Goal: Communication & Community: Answer question/provide support

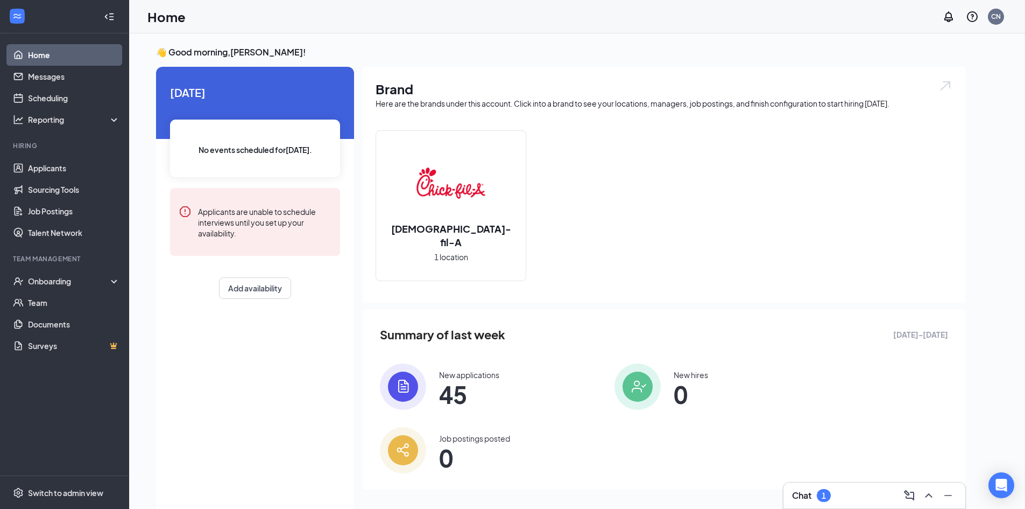
click at [831, 498] on div "1" at bounding box center [824, 495] width 14 height 13
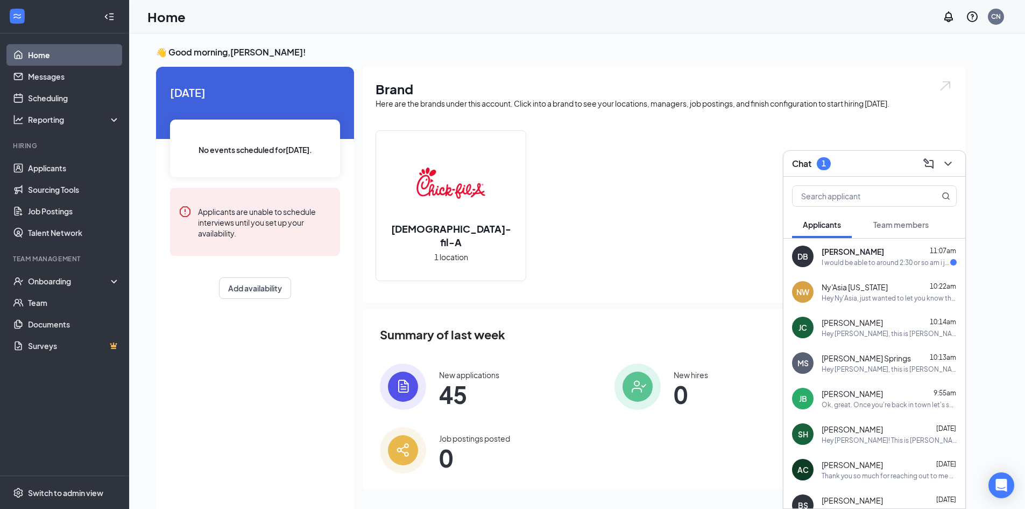
click at [846, 252] on span "[PERSON_NAME]" at bounding box center [853, 251] width 62 height 11
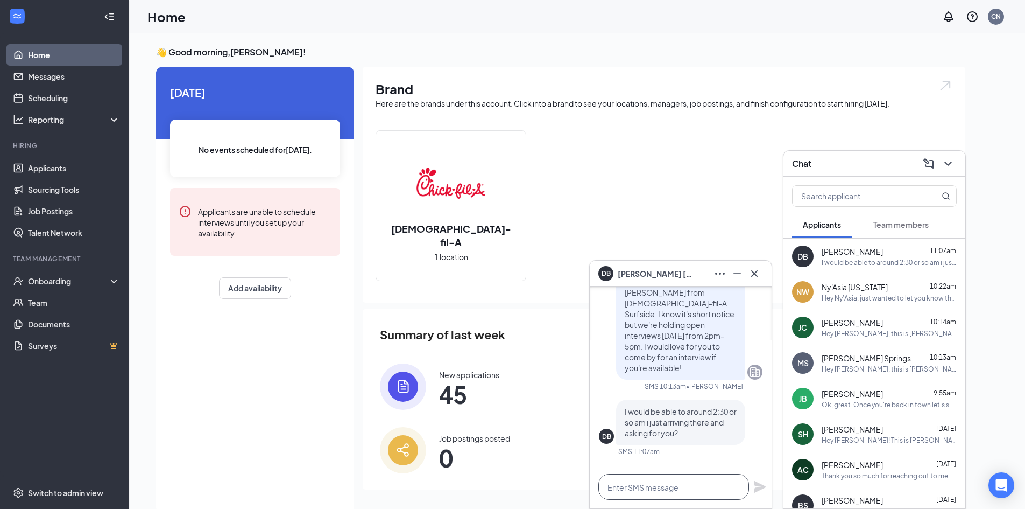
click at [662, 489] on textarea at bounding box center [674, 487] width 151 height 26
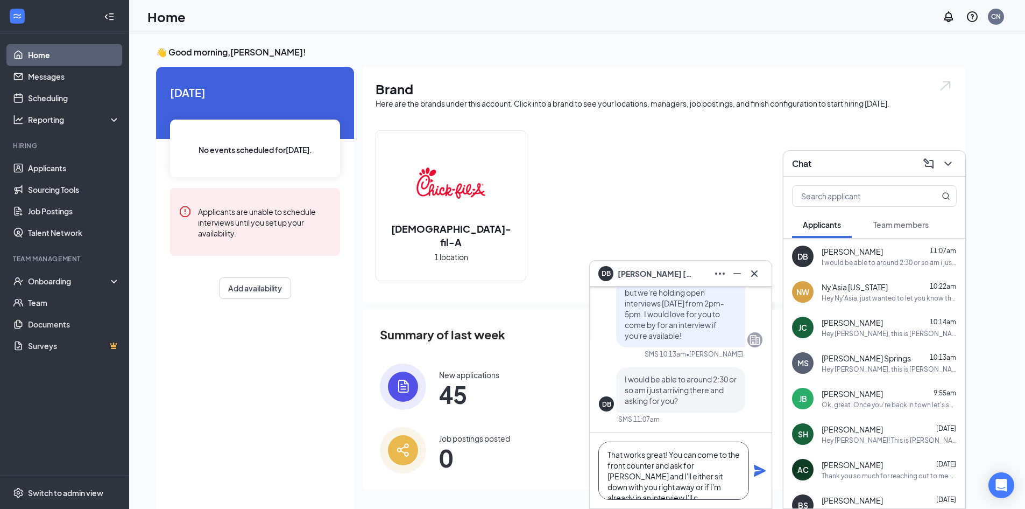
scroll to position [11, 0]
type textarea "That works great! You can come to the front counter and ask for [PERSON_NAME] a…"
click at [757, 463] on div "That works great! You can come to the front counter and ask for [PERSON_NAME] a…" at bounding box center [681, 470] width 182 height 75
click at [756, 472] on icon "Plane" at bounding box center [760, 471] width 12 height 12
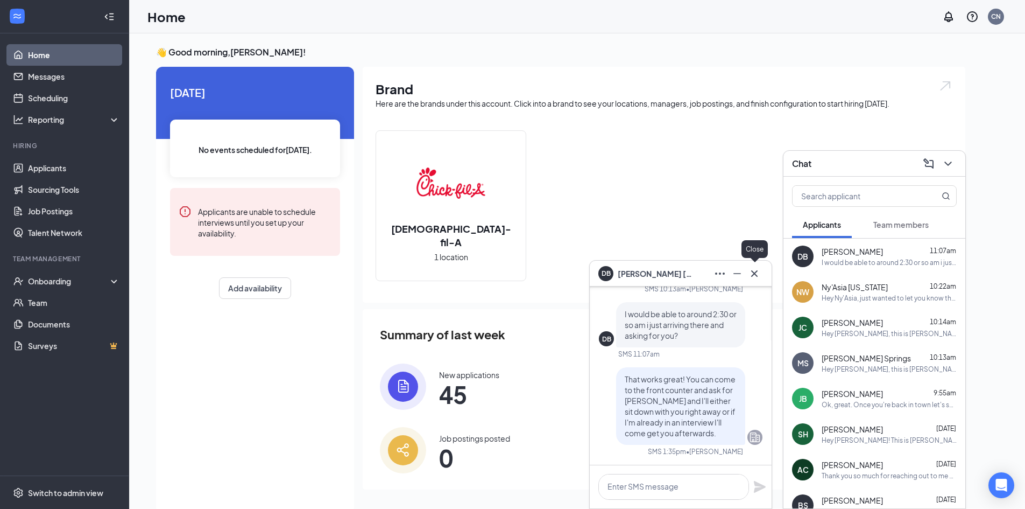
scroll to position [0, 0]
click at [755, 276] on icon "Cross" at bounding box center [754, 273] width 13 height 13
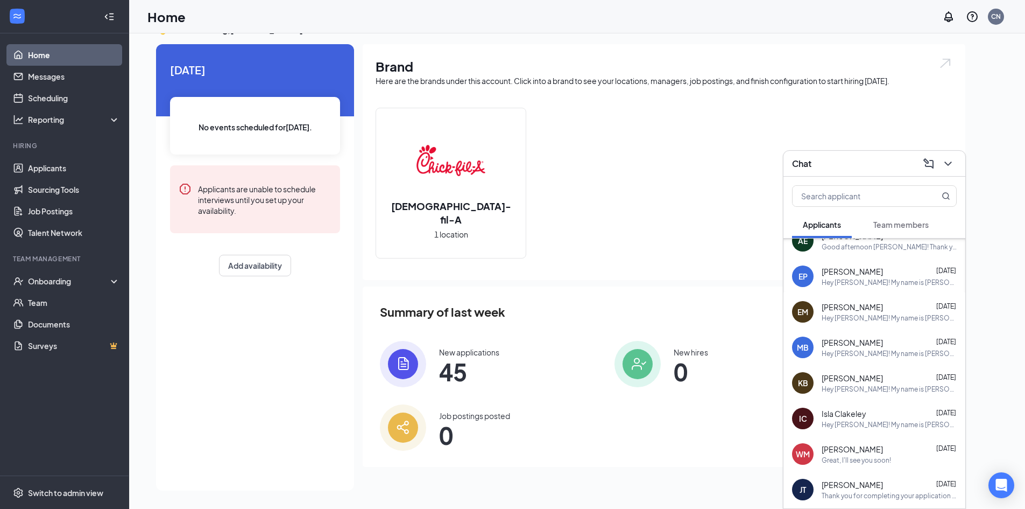
scroll to position [351, 0]
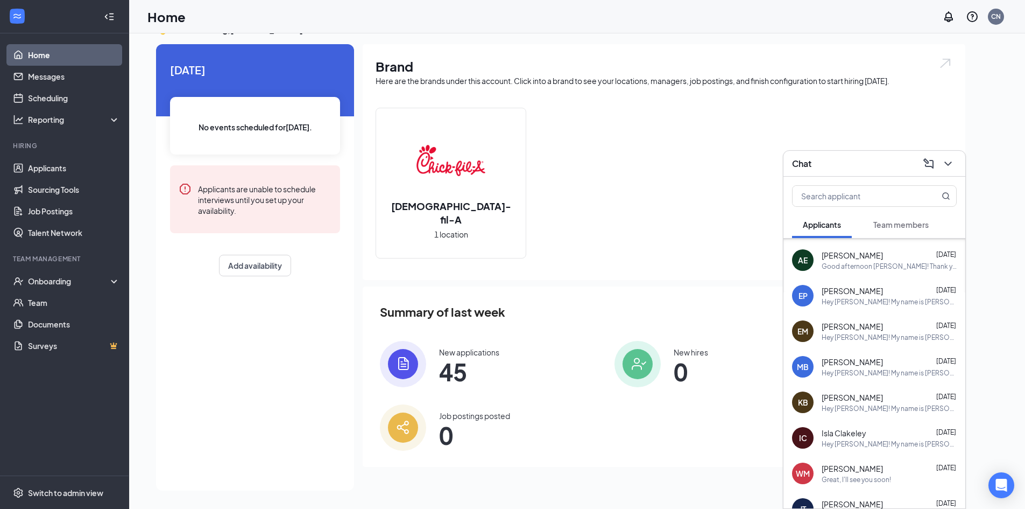
click at [896, 231] on button "Team members" at bounding box center [901, 224] width 77 height 27
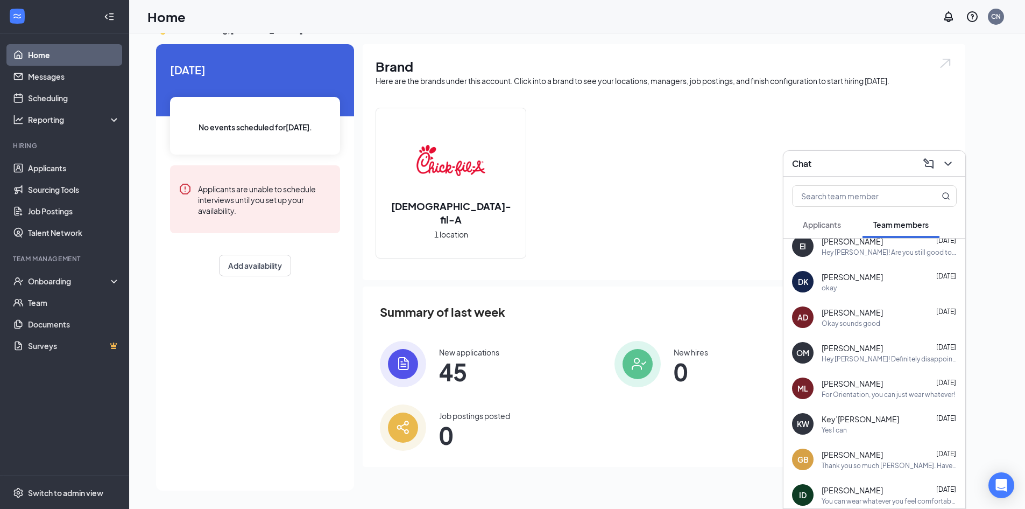
scroll to position [0, 0]
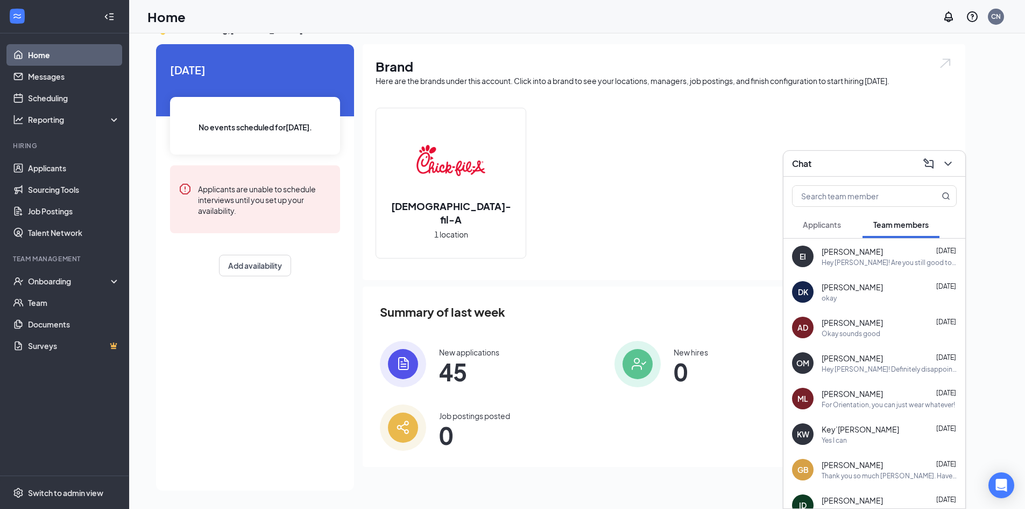
click at [882, 254] on div "[PERSON_NAME] [DATE]" at bounding box center [889, 251] width 135 height 11
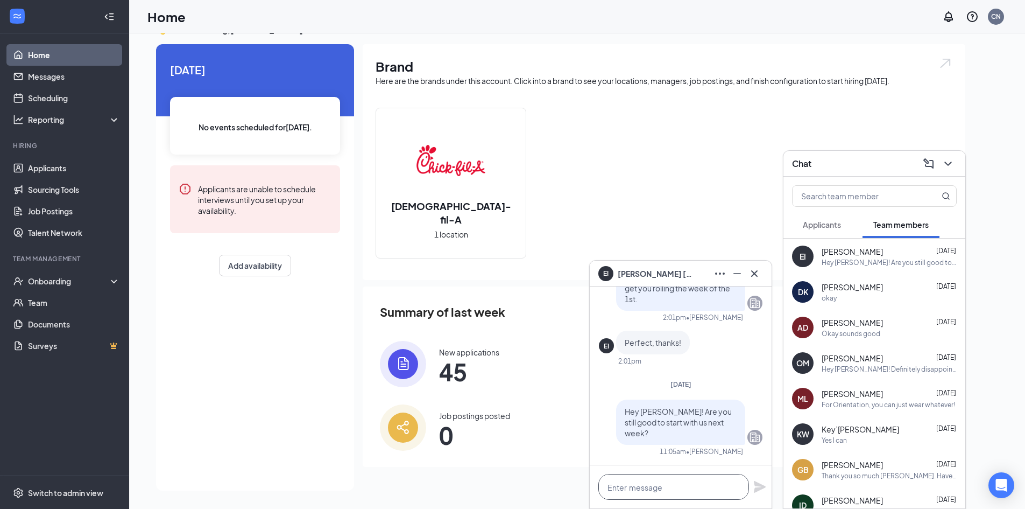
click at [643, 486] on textarea at bounding box center [674, 487] width 151 height 26
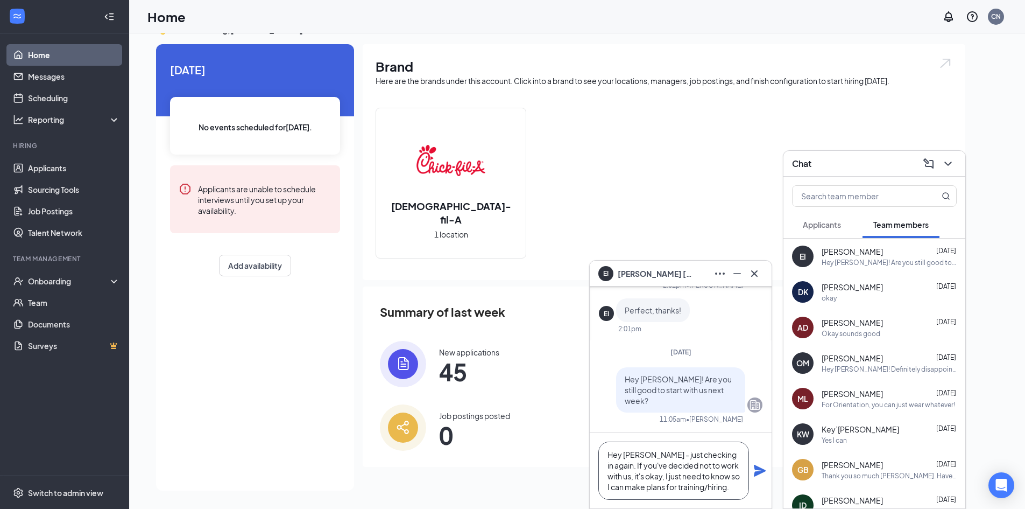
type textarea "Hey [PERSON_NAME] - just checking in again. If you've decided not to work with …"
click at [758, 472] on icon "Plane" at bounding box center [760, 471] width 12 height 12
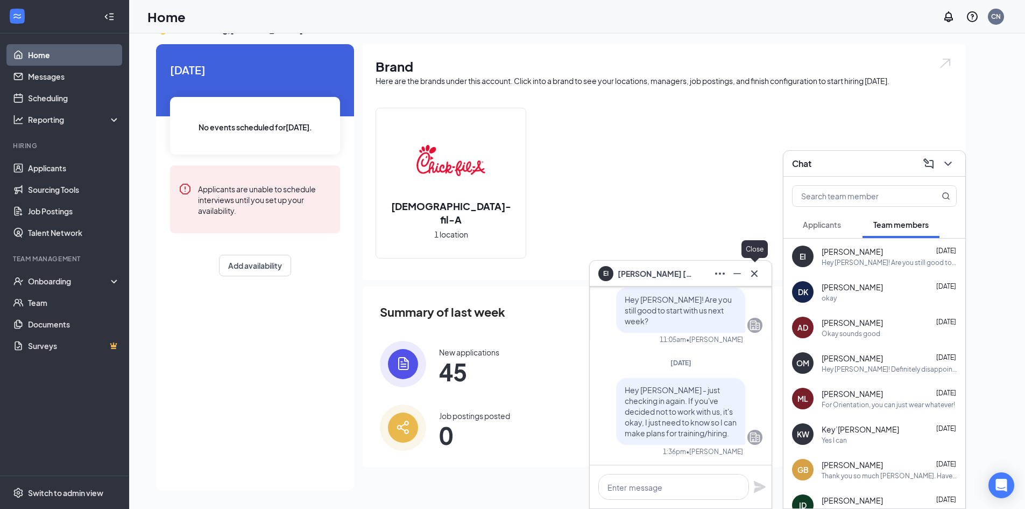
click at [749, 273] on icon "Cross" at bounding box center [754, 273] width 13 height 13
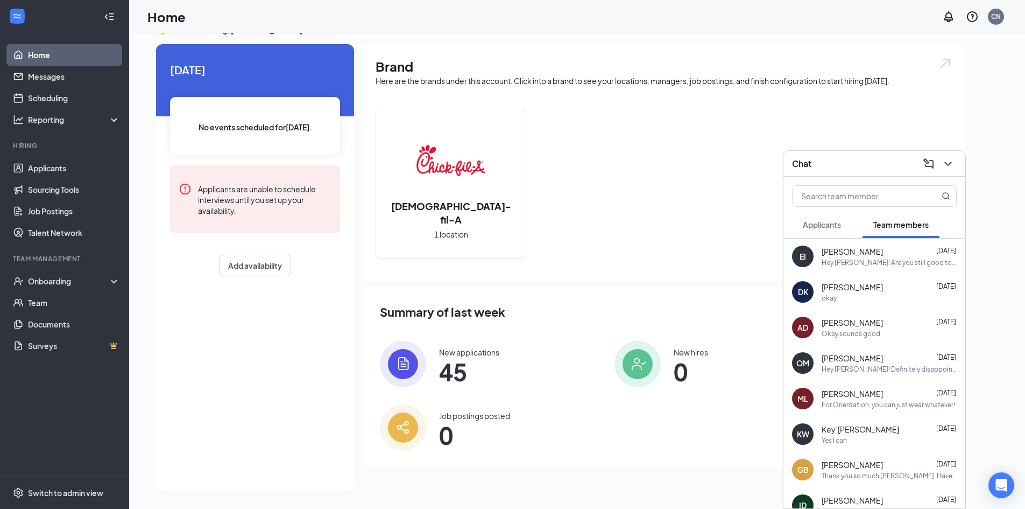
click at [949, 169] on icon "ChevronDown" at bounding box center [948, 163] width 13 height 13
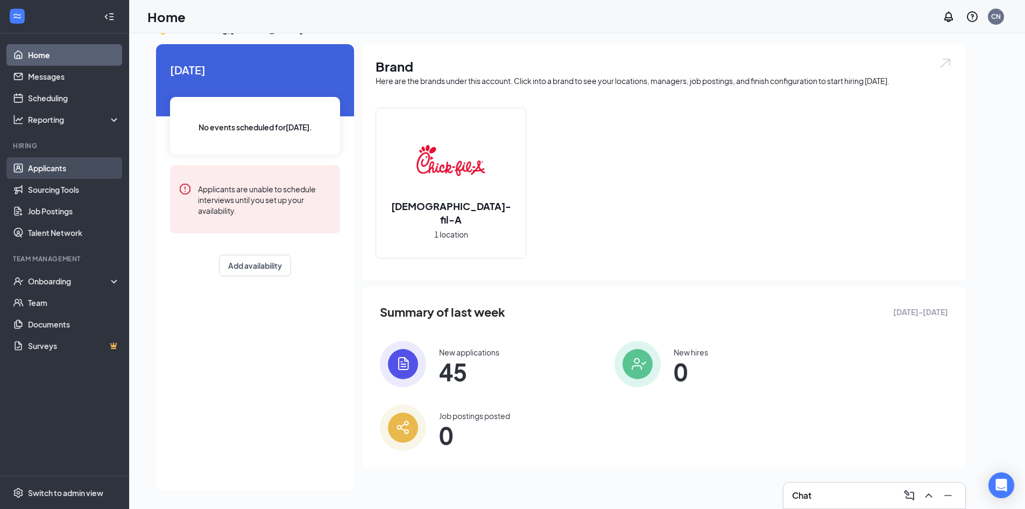
click at [97, 158] on link "Applicants" at bounding box center [74, 168] width 92 height 22
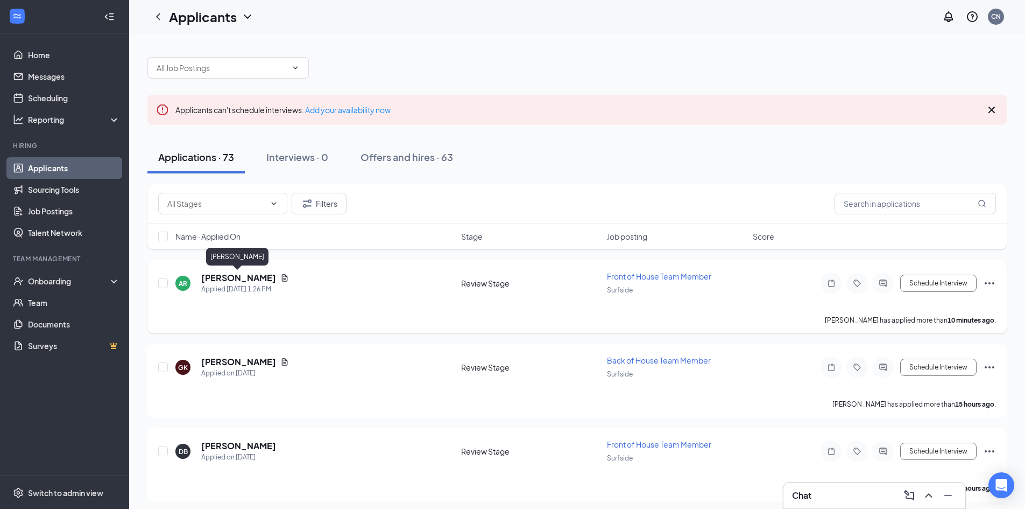
click at [240, 278] on h5 "[PERSON_NAME]" at bounding box center [238, 278] width 75 height 12
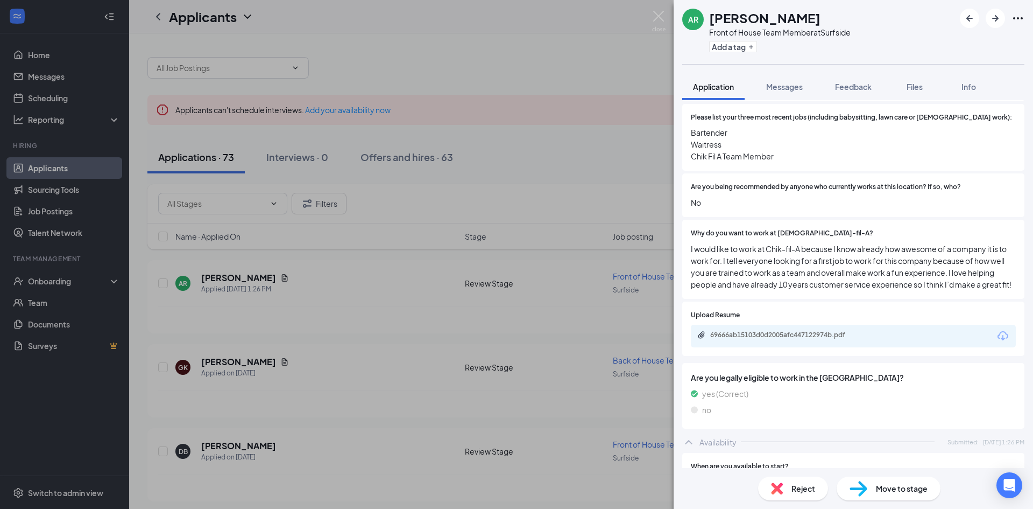
scroll to position [52, 0]
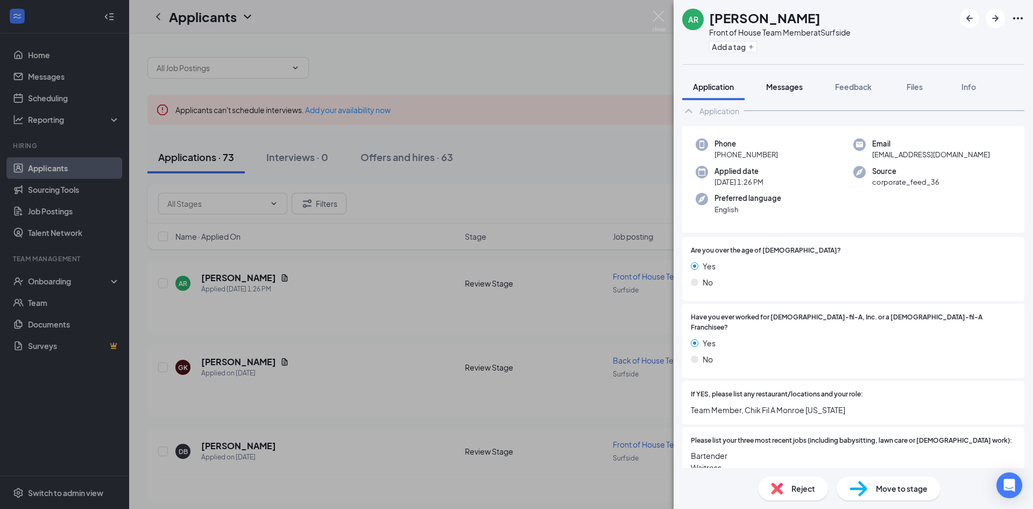
click at [795, 93] on button "Messages" at bounding box center [785, 86] width 58 height 27
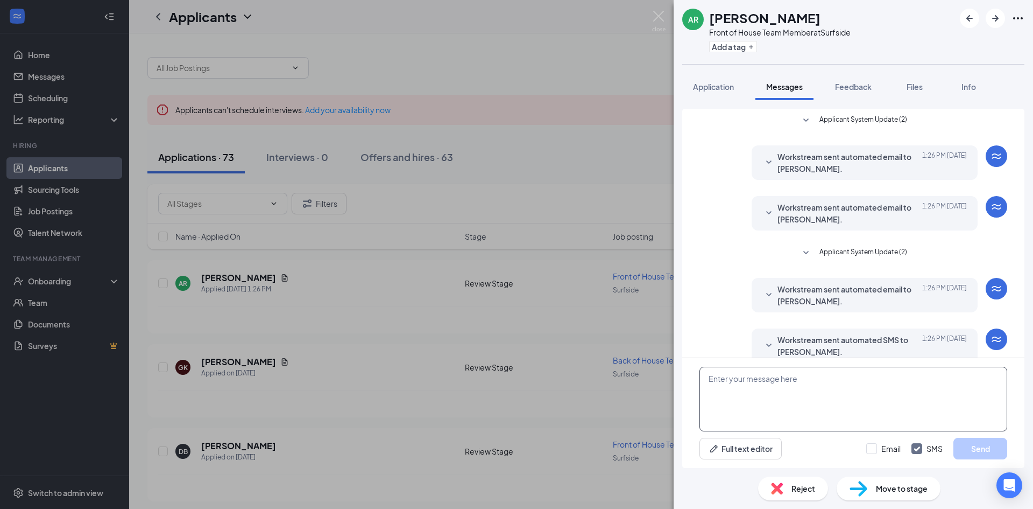
scroll to position [16, 0]
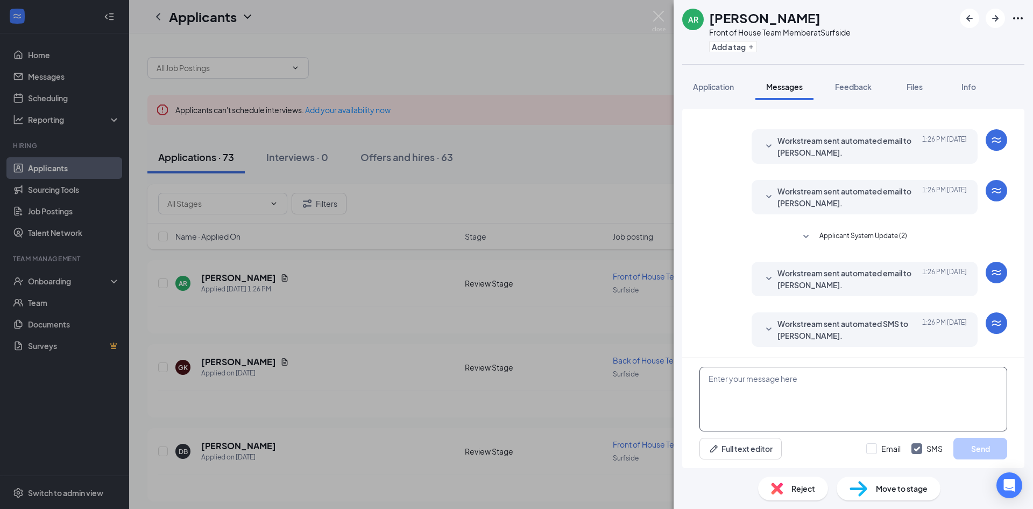
click at [772, 400] on textarea at bounding box center [854, 399] width 308 height 65
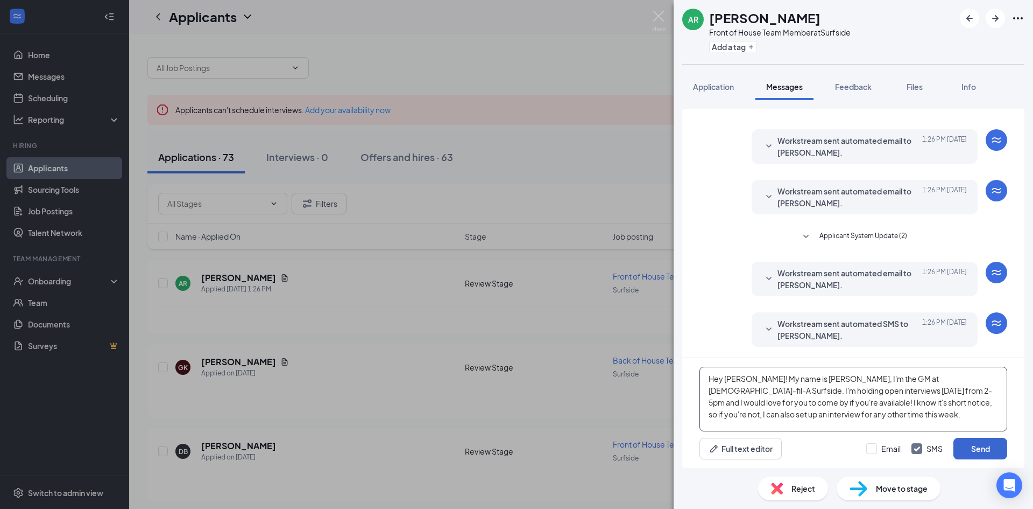
type textarea "Hey [PERSON_NAME]! My name is [PERSON_NAME], I'm the GM at [DEMOGRAPHIC_DATA]-f…"
click at [982, 451] on button "Send" at bounding box center [981, 449] width 54 height 22
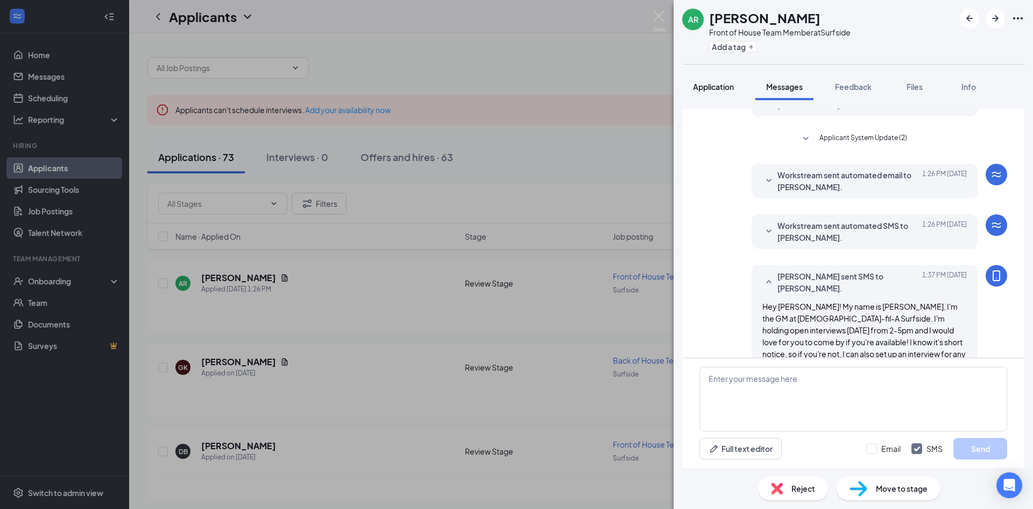
scroll to position [132, 0]
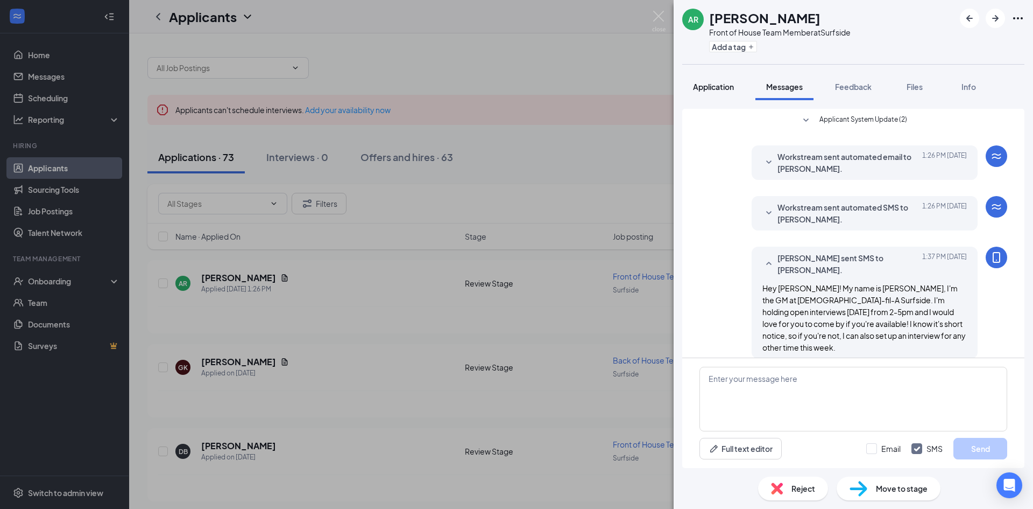
click at [708, 92] on button "Application" at bounding box center [714, 86] width 62 height 27
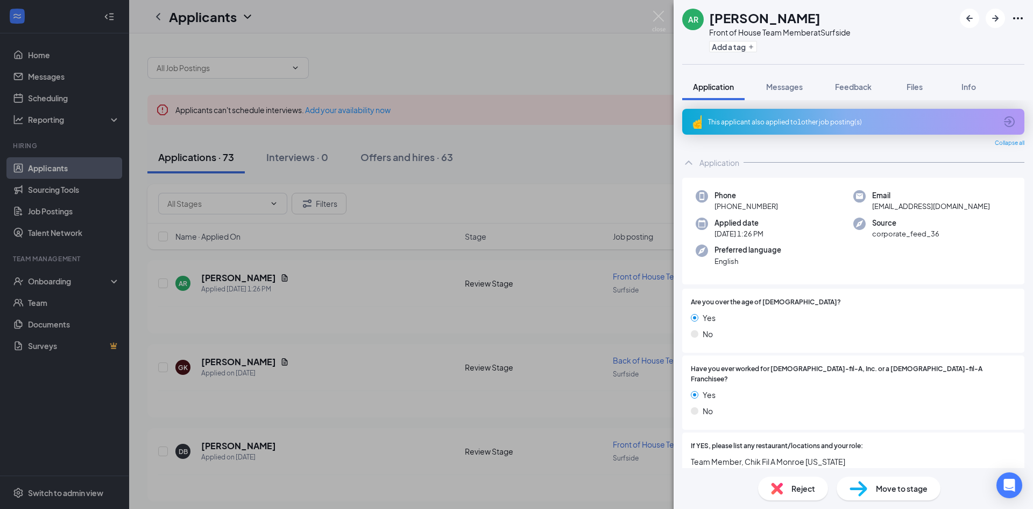
click at [990, 115] on div "This applicant also applied to 1 other job posting(s)" at bounding box center [854, 122] width 342 height 26
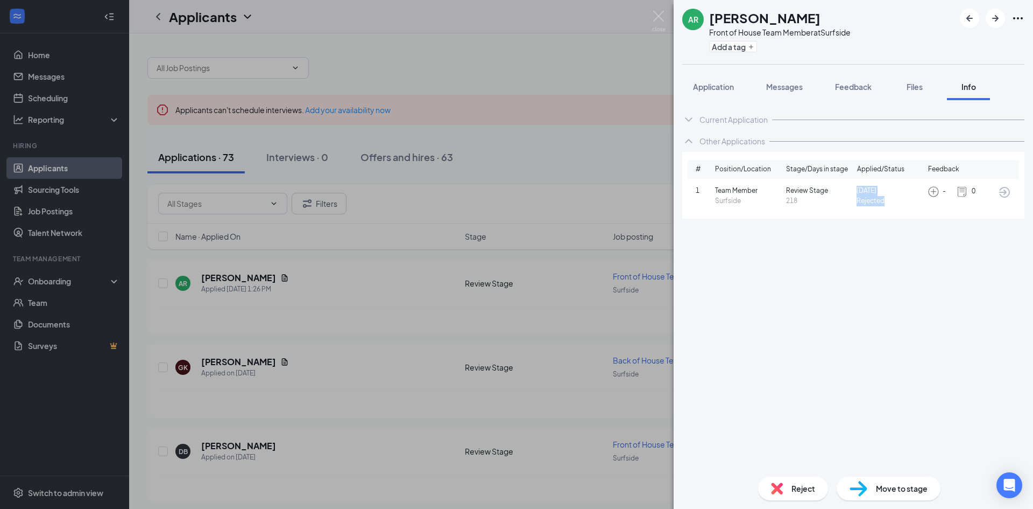
drag, startPoint x: 857, startPoint y: 184, endPoint x: 888, endPoint y: 199, distance: 34.2
click at [888, 199] on div "1 Team Member Surfside Review Stage 218 [DATE] Rejected - 0" at bounding box center [854, 195] width 332 height 29
click at [888, 199] on span "Rejected" at bounding box center [890, 201] width 67 height 10
click at [718, 85] on span "Application" at bounding box center [713, 87] width 41 height 10
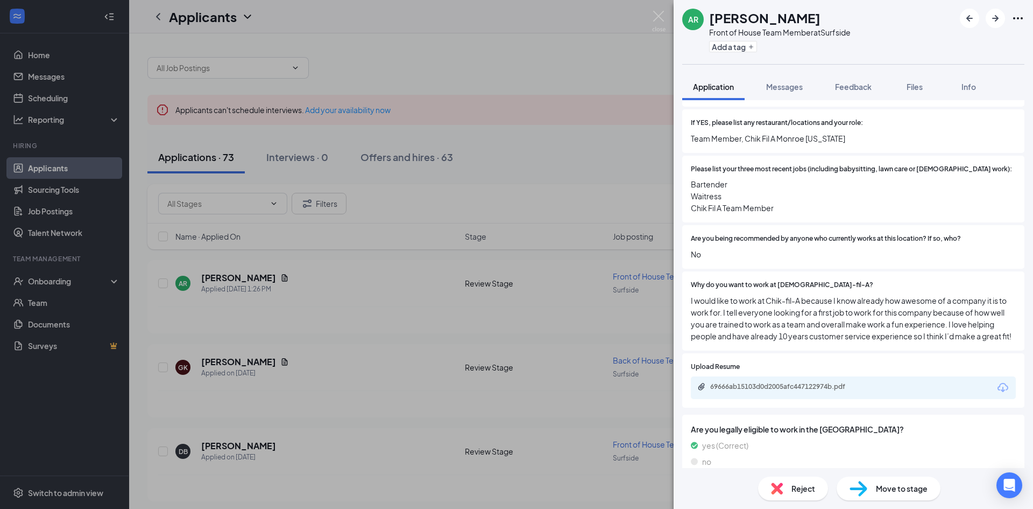
scroll to position [431, 0]
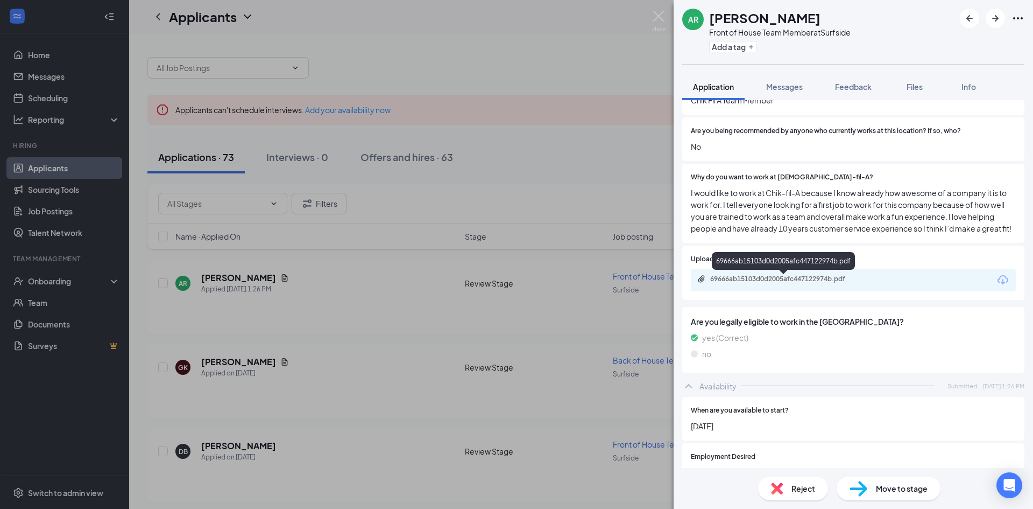
click at [785, 277] on div "69666ab15103d0d2005afc447122974b.pdf" at bounding box center [785, 279] width 151 height 9
click at [792, 96] on button "Messages" at bounding box center [785, 86] width 58 height 27
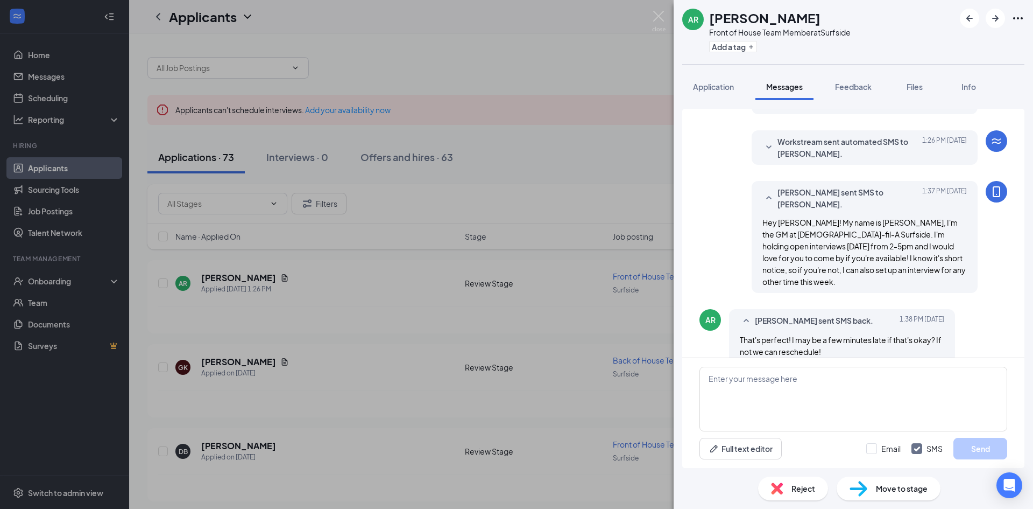
scroll to position [202, 0]
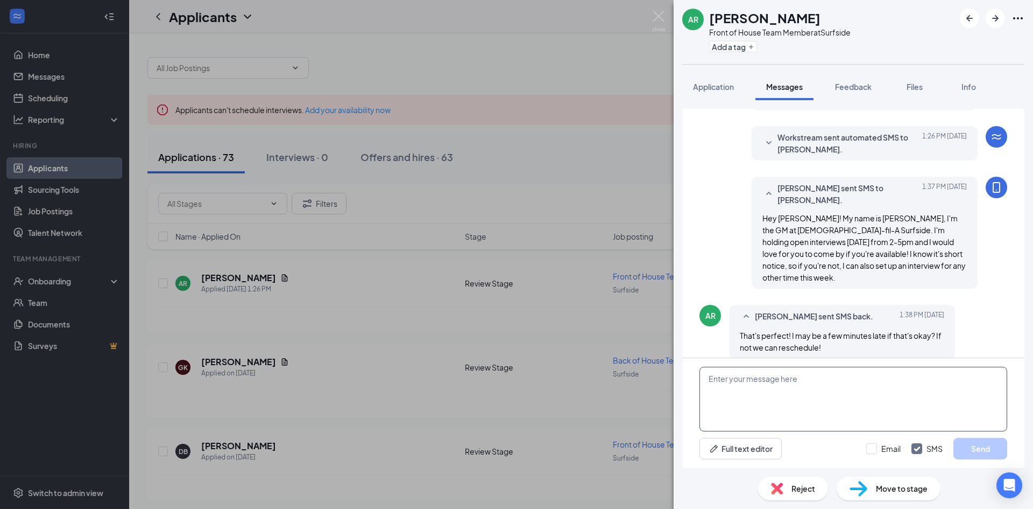
click at [769, 395] on textarea at bounding box center [854, 399] width 308 height 65
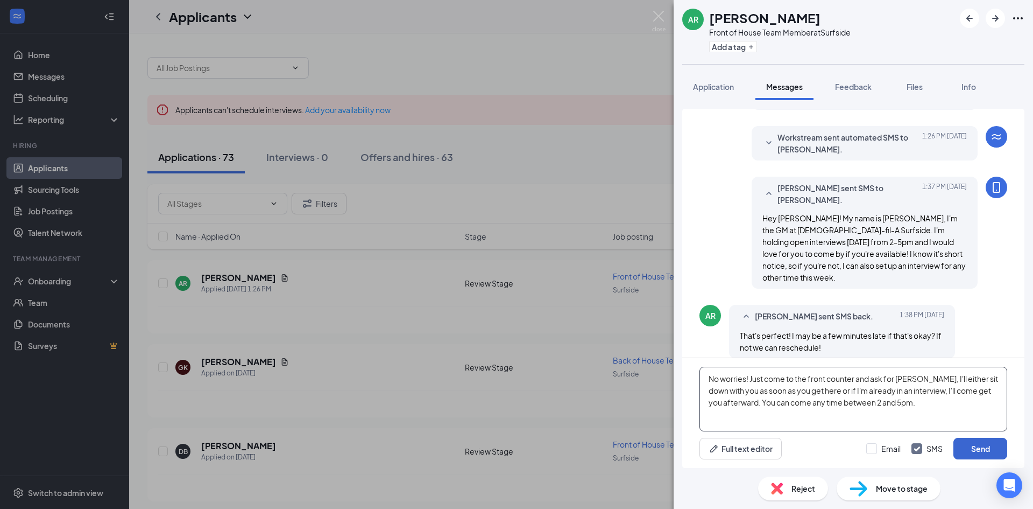
type textarea "No worries! Just come to the front counter and ask for [PERSON_NAME], I'll eith…"
click at [991, 442] on button "Send" at bounding box center [981, 449] width 54 height 22
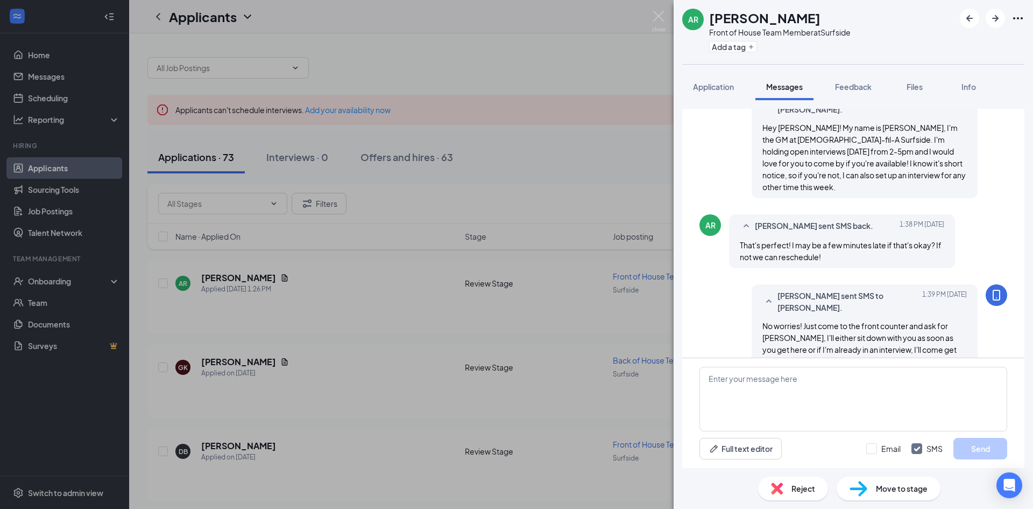
scroll to position [307, 0]
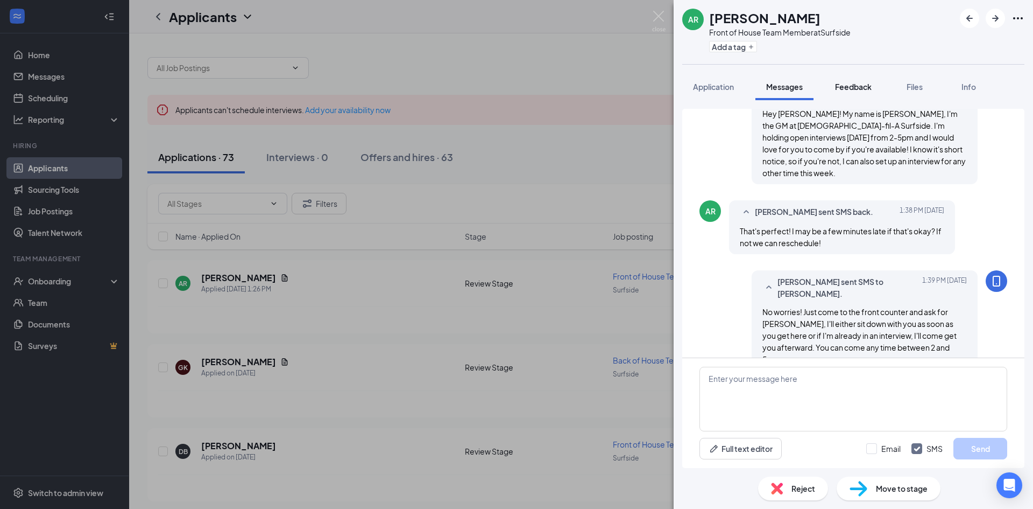
click at [849, 88] on span "Feedback" at bounding box center [853, 87] width 37 height 10
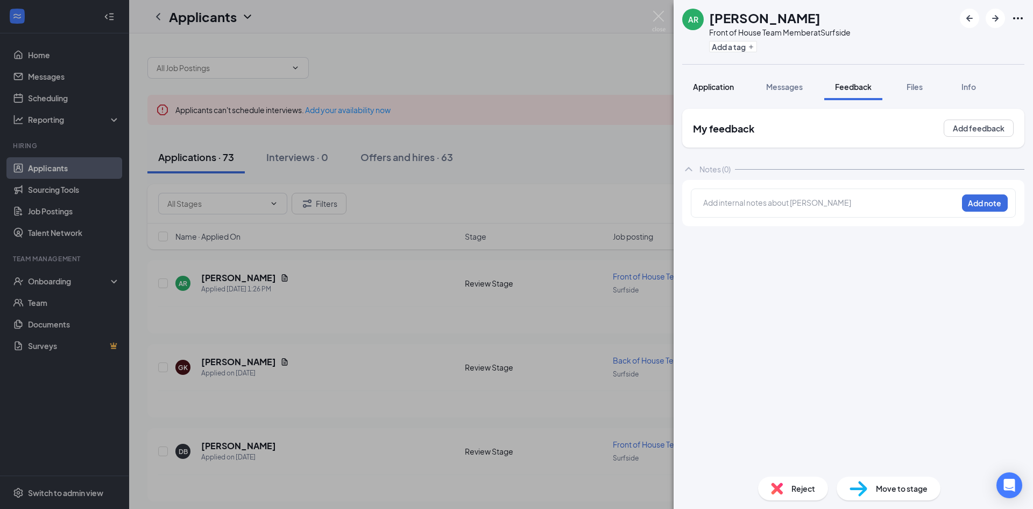
click at [735, 87] on button "Application" at bounding box center [714, 86] width 62 height 27
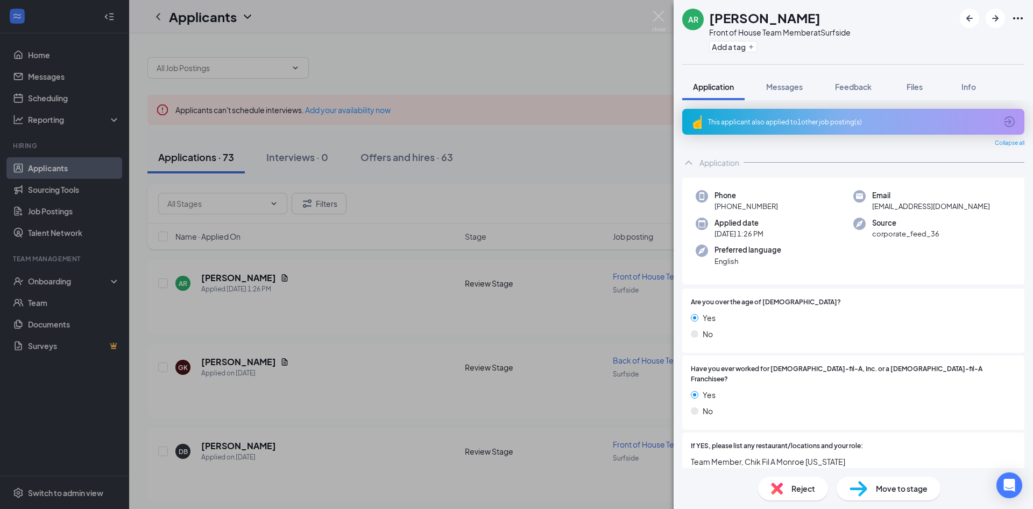
click at [756, 115] on div "This applicant also applied to 1 other job posting(s)" at bounding box center [854, 122] width 342 height 26
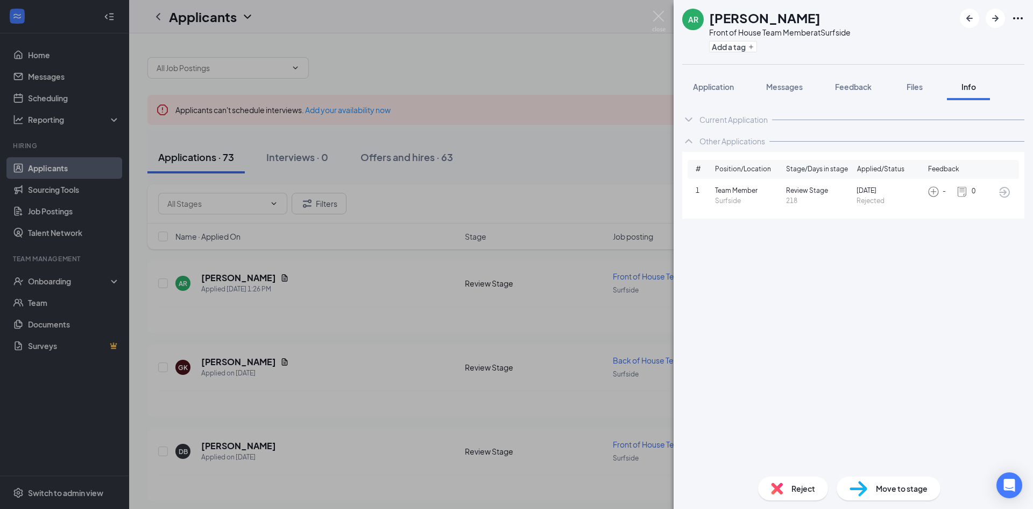
click at [848, 195] on span "Review Stage" at bounding box center [819, 191] width 67 height 10
click at [962, 189] on img at bounding box center [962, 192] width 12 height 12
click at [933, 191] on img at bounding box center [934, 192] width 12 height 12
click at [1005, 196] on icon "ArrowCircle" at bounding box center [1005, 192] width 11 height 11
click at [706, 86] on span "Application" at bounding box center [713, 87] width 41 height 10
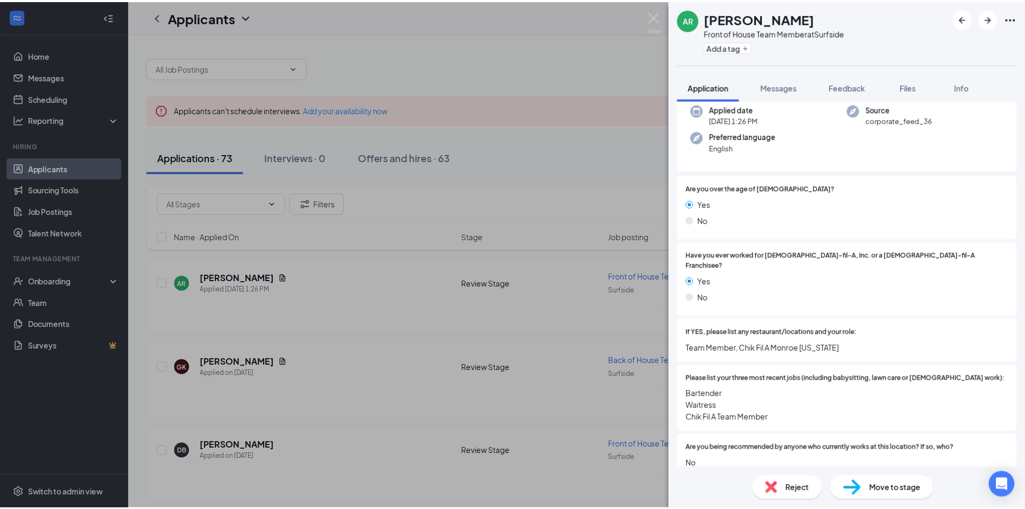
scroll to position [215, 0]
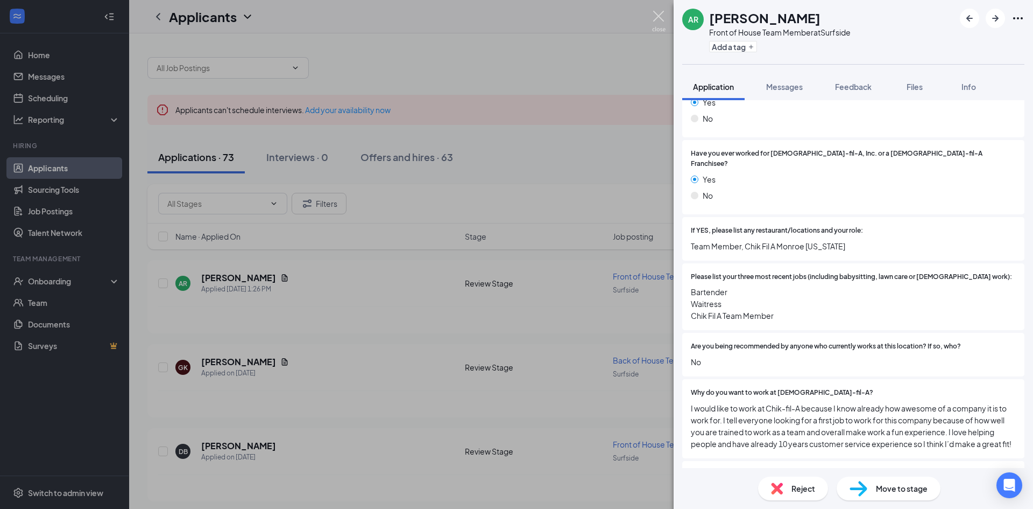
click at [659, 20] on img at bounding box center [658, 21] width 13 height 21
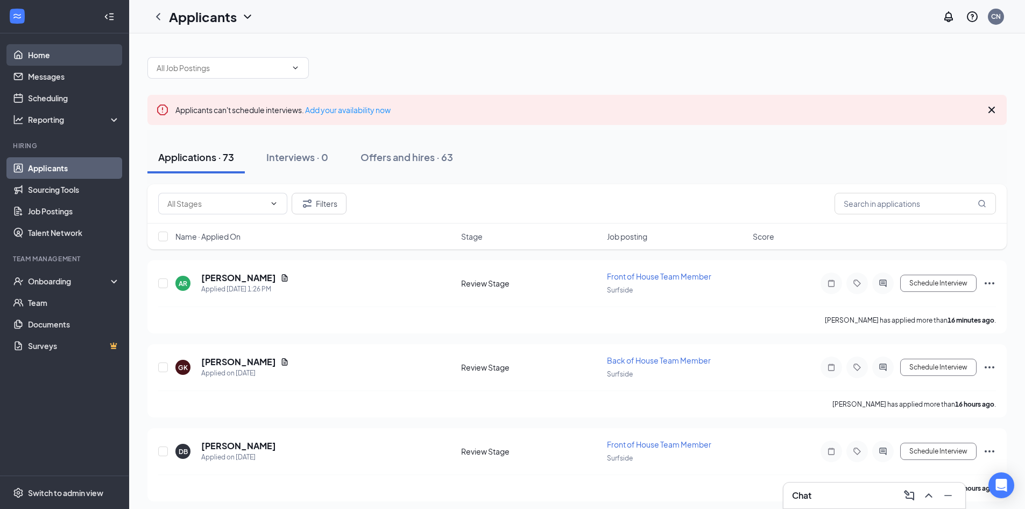
click at [59, 55] on link "Home" at bounding box center [74, 55] width 92 height 22
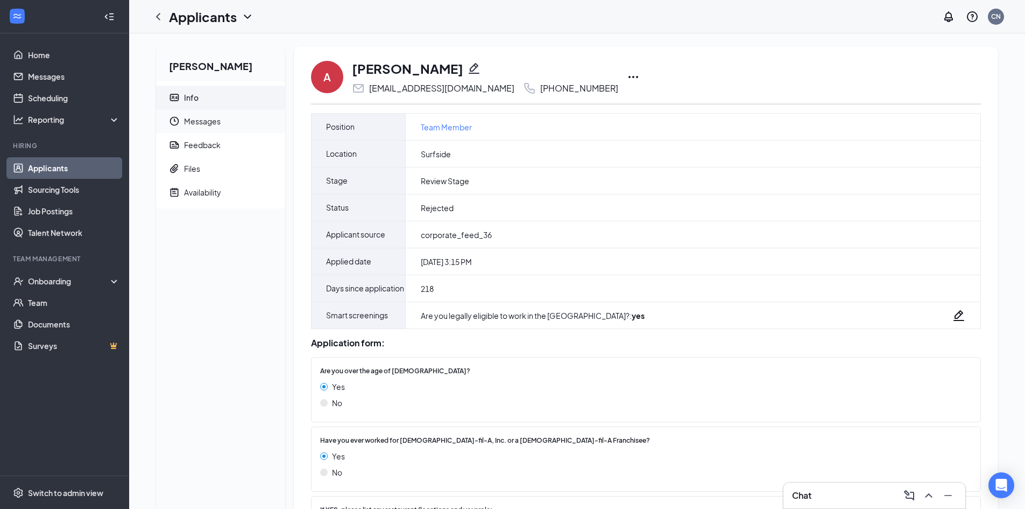
click at [210, 125] on span "Messages" at bounding box center [230, 121] width 93 height 24
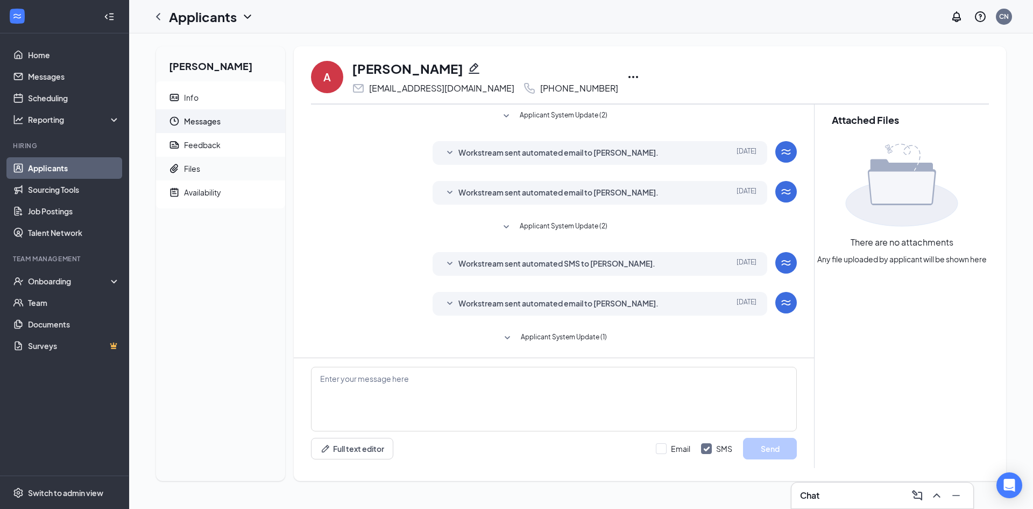
click at [215, 170] on span "Files" at bounding box center [230, 169] width 93 height 24
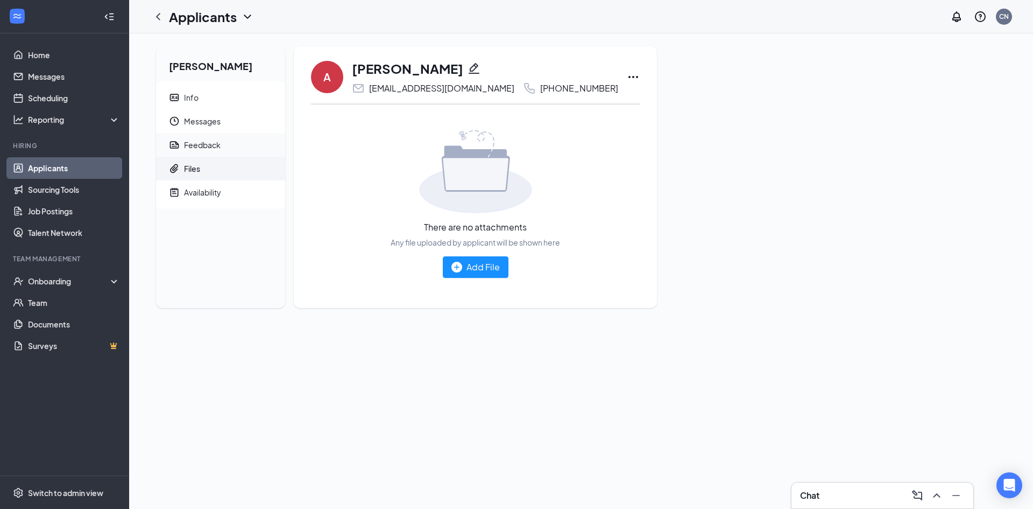
click at [220, 144] on div "Feedback" at bounding box center [202, 144] width 37 height 11
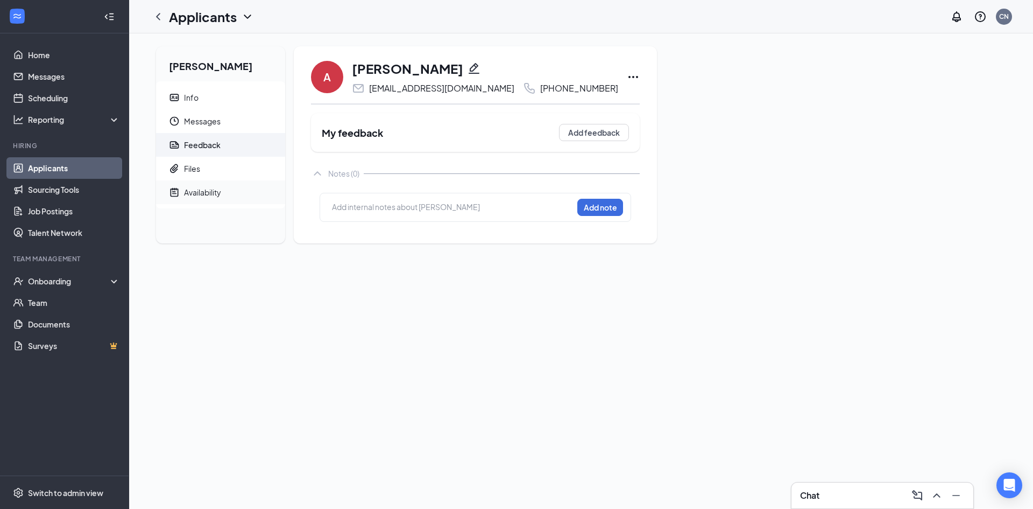
click at [216, 200] on span "Availability" at bounding box center [230, 192] width 93 height 24
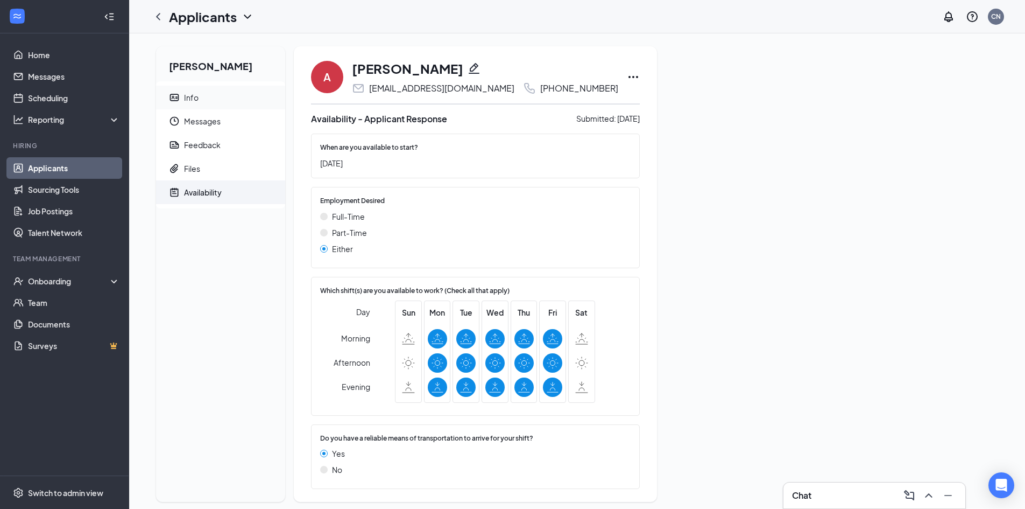
click at [211, 96] on span "Info" at bounding box center [230, 98] width 93 height 24
